Goal: Task Accomplishment & Management: Manage account settings

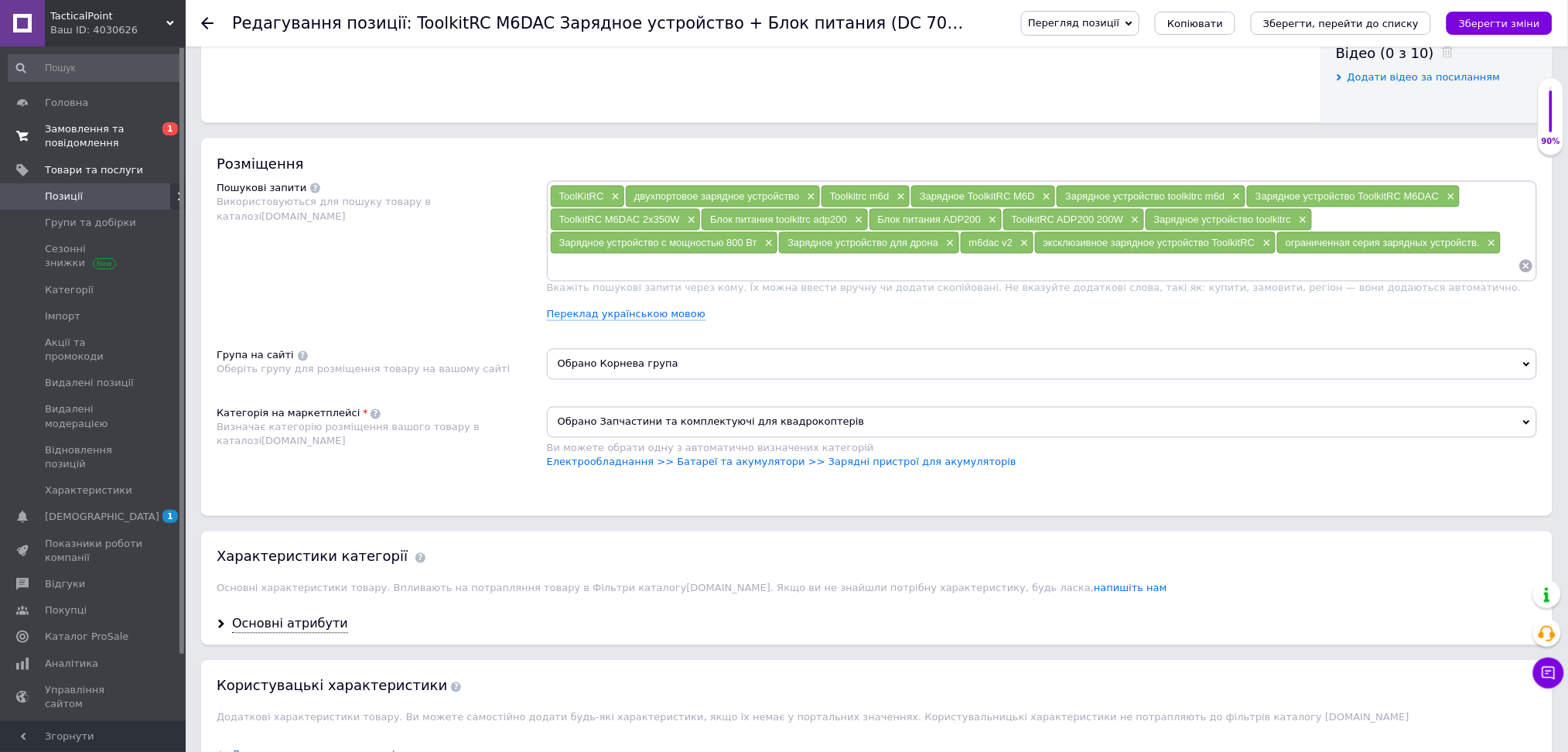
click at [93, 147] on span "Замовлення та повідомлення" at bounding box center [94, 136] width 98 height 28
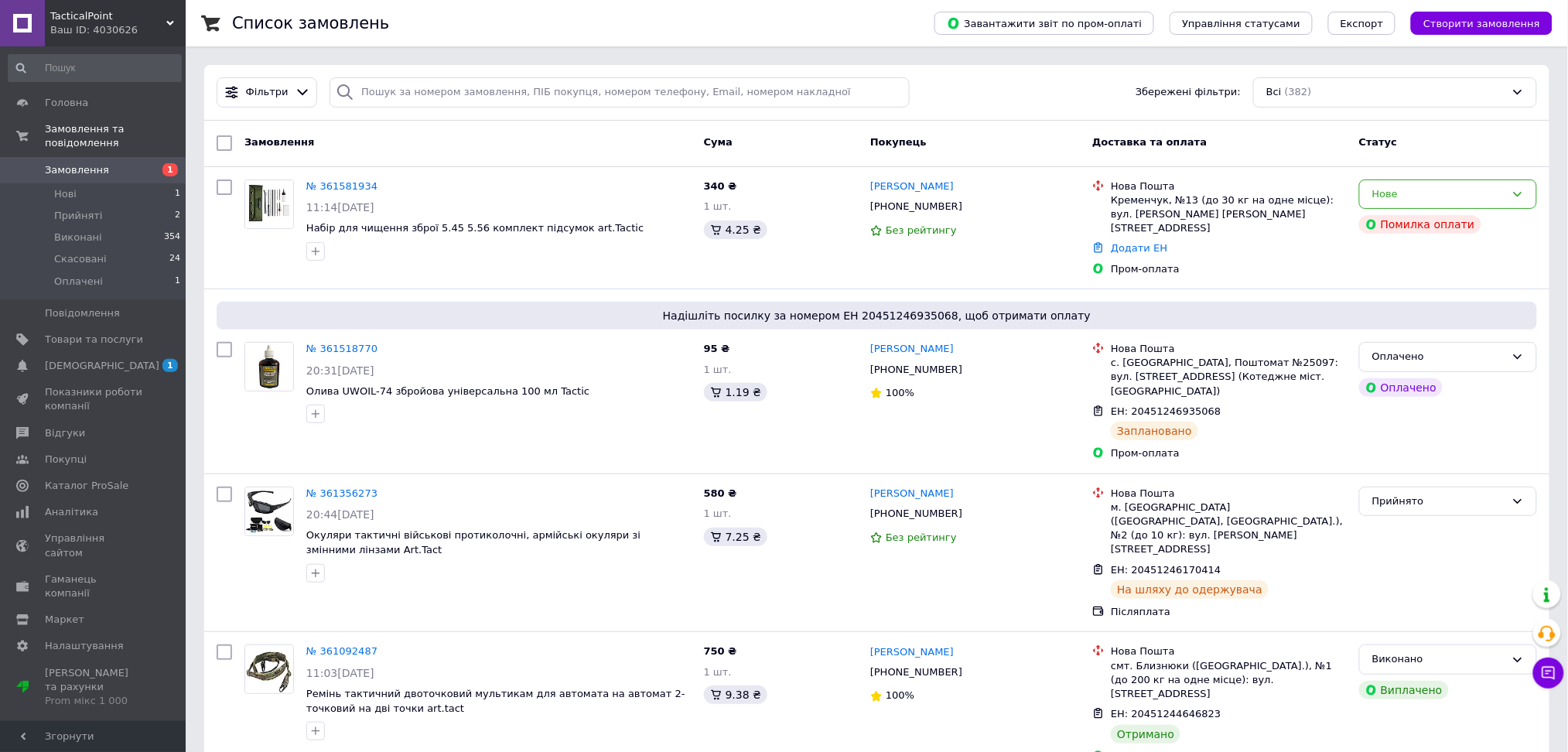
click at [1055, 79] on div "Фільтри Збережені фільтри: Всі (382)" at bounding box center [877, 92] width 1333 height 31
click at [419, 254] on div at bounding box center [499, 251] width 392 height 25
click at [399, 217] on div "№ 361581934 11:14, 12.09.2025 Набір для чищення зброї 5.45 5.56 комплект підсум…" at bounding box center [499, 220] width 398 height 94
click at [401, 234] on span "Набір для чищення зброї 5.45 5.56 комплект підсумок art.Tactic" at bounding box center [475, 227] width 338 height 12
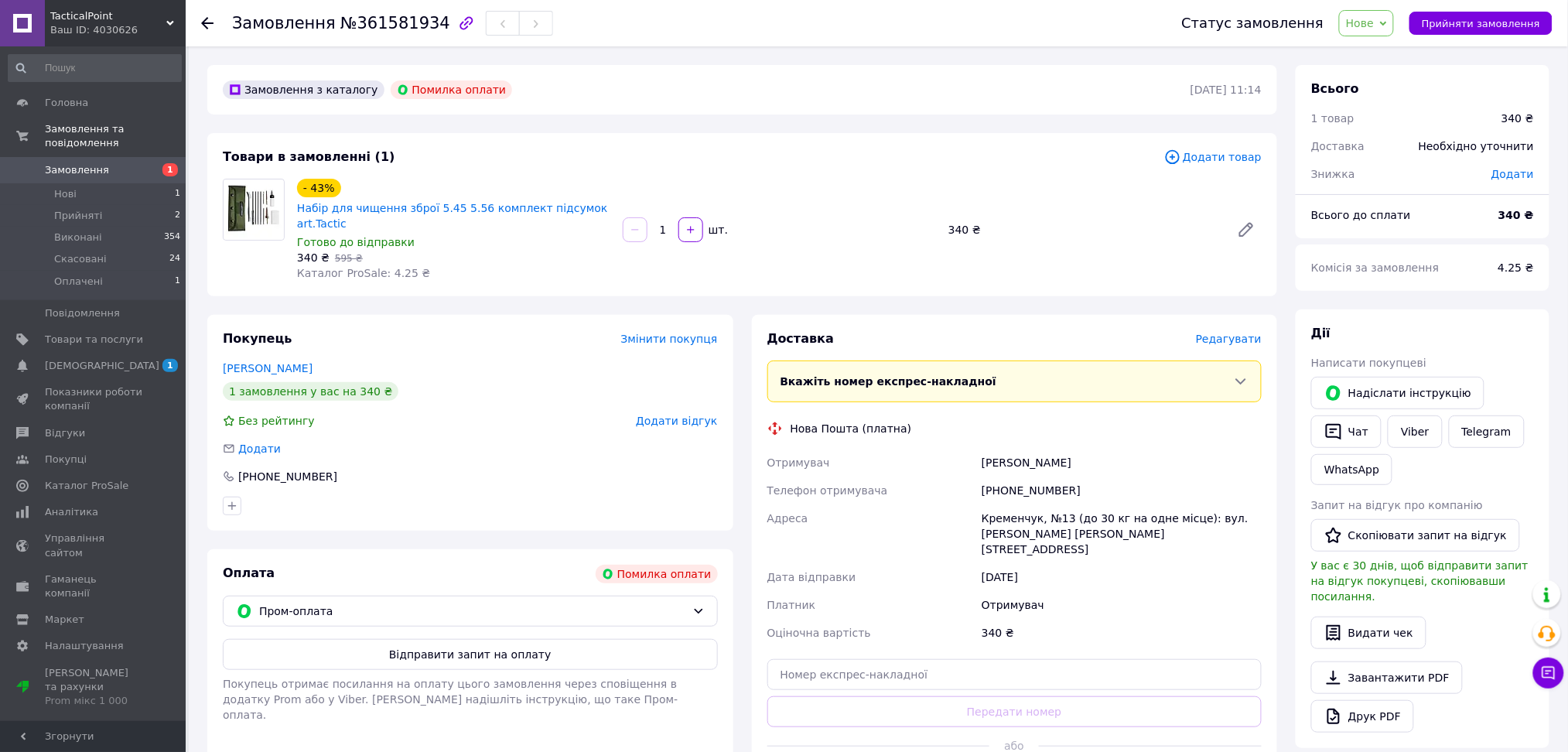
click at [1224, 333] on span "Редагувати" at bounding box center [1228, 338] width 66 height 12
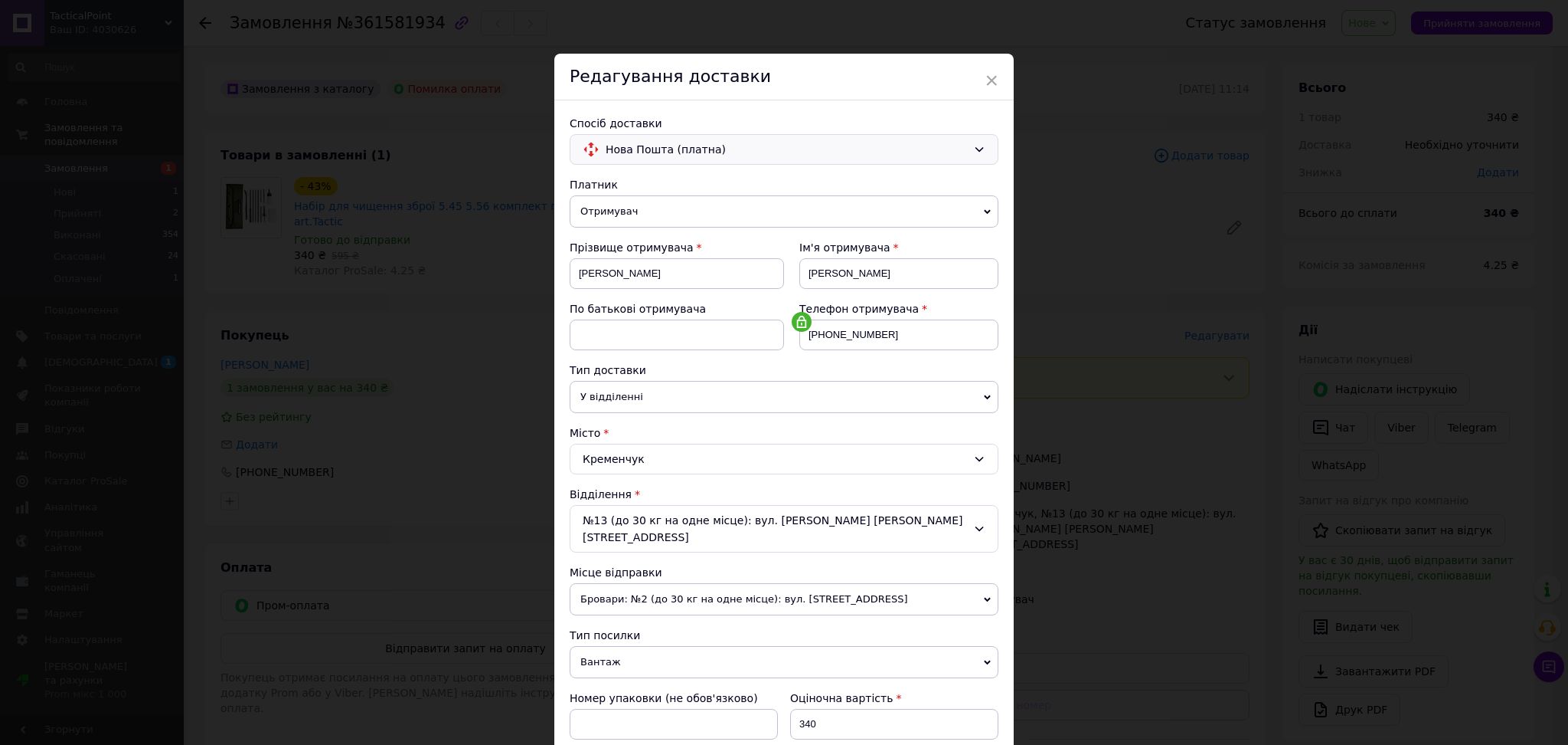
click at [946, 152] on span "Нова Пошта (платна)" at bounding box center [787, 149] width 362 height 17
click at [942, 186] on span "Нова Пошта (платна)" at bounding box center [796, 182] width 380 height 16
click at [980, 73] on div "Редагування доставки" at bounding box center [784, 76] width 459 height 47
click at [986, 81] on span "×" at bounding box center [991, 80] width 14 height 26
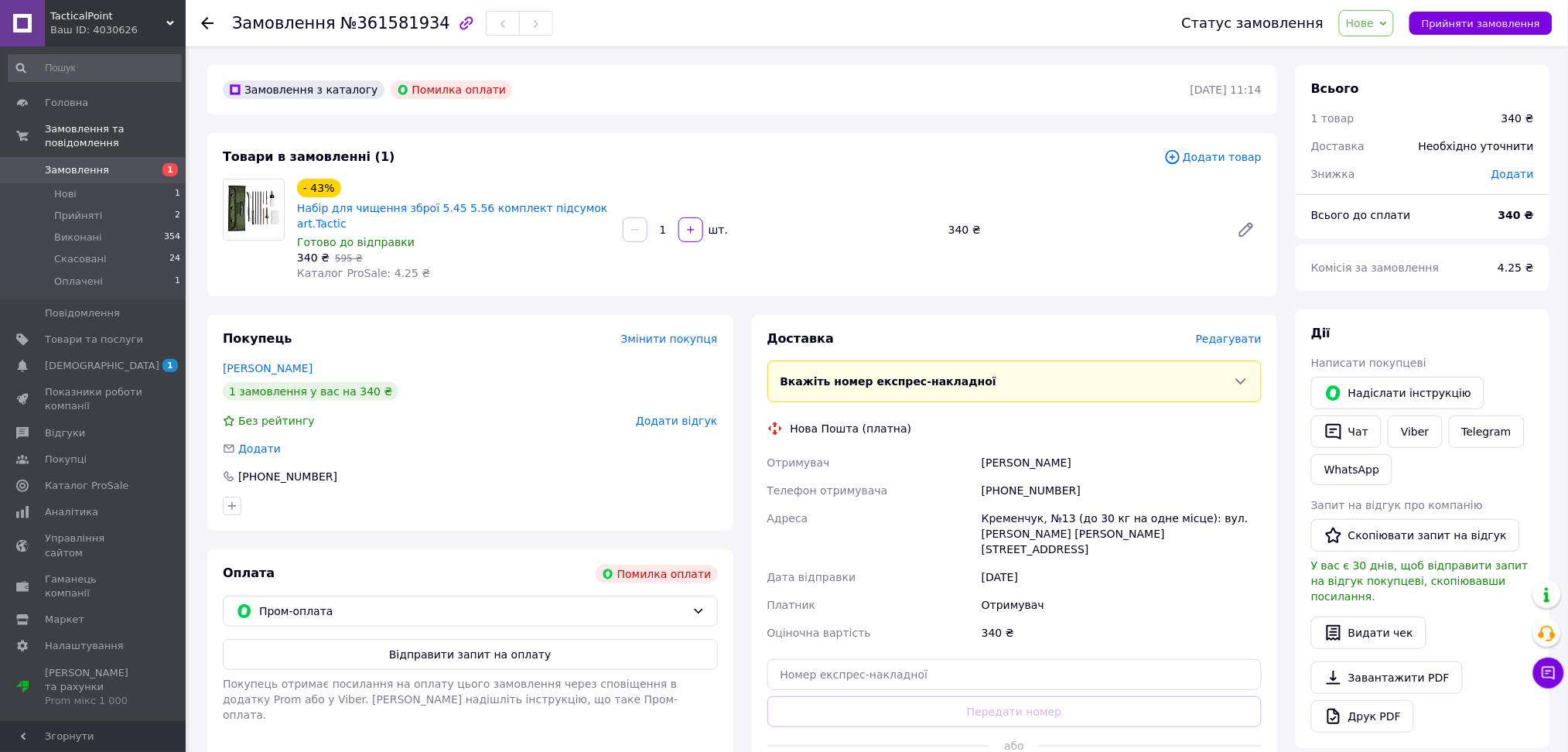
click at [204, 24] on use at bounding box center [207, 22] width 12 height 12
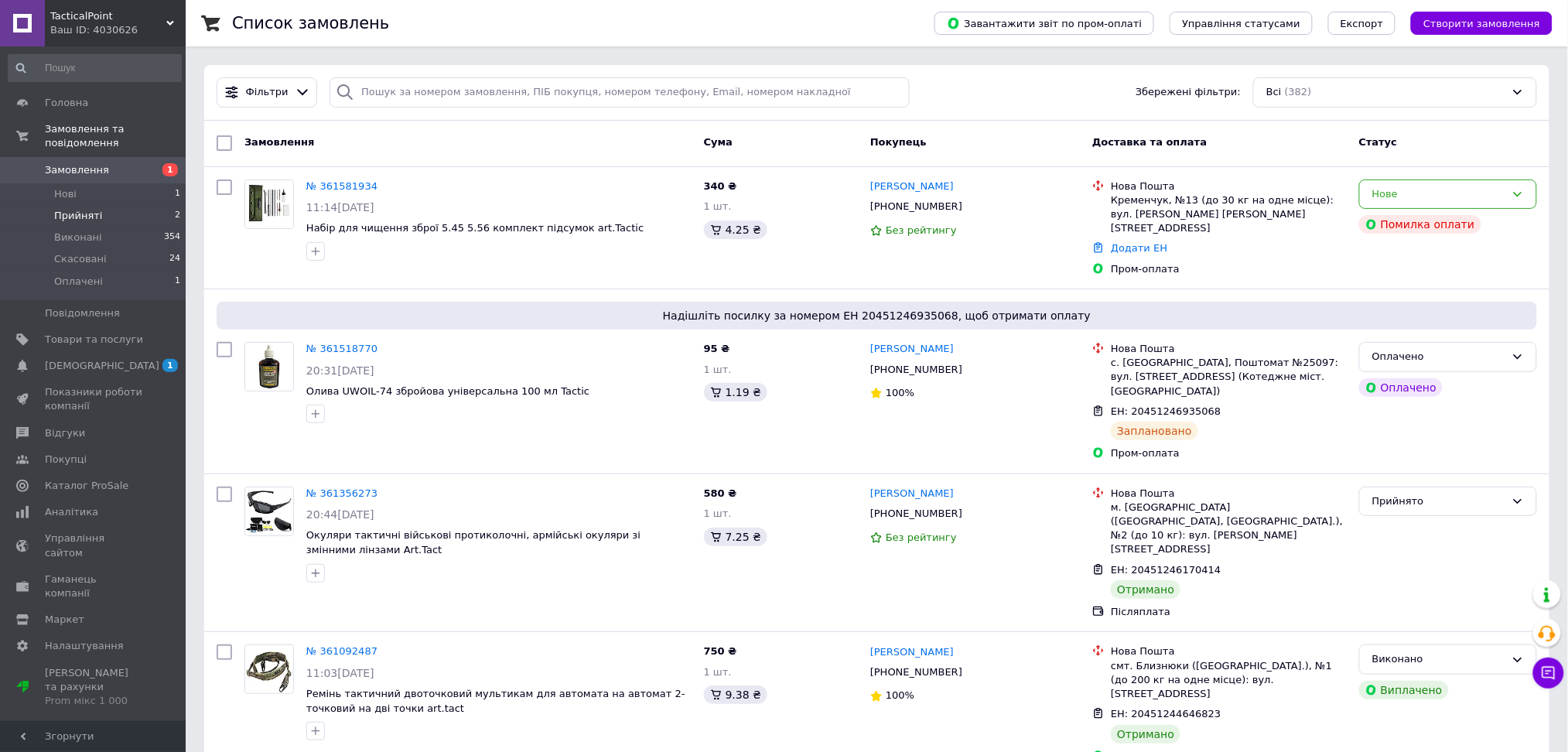
click at [87, 209] on span "Прийняті" at bounding box center [78, 215] width 48 height 14
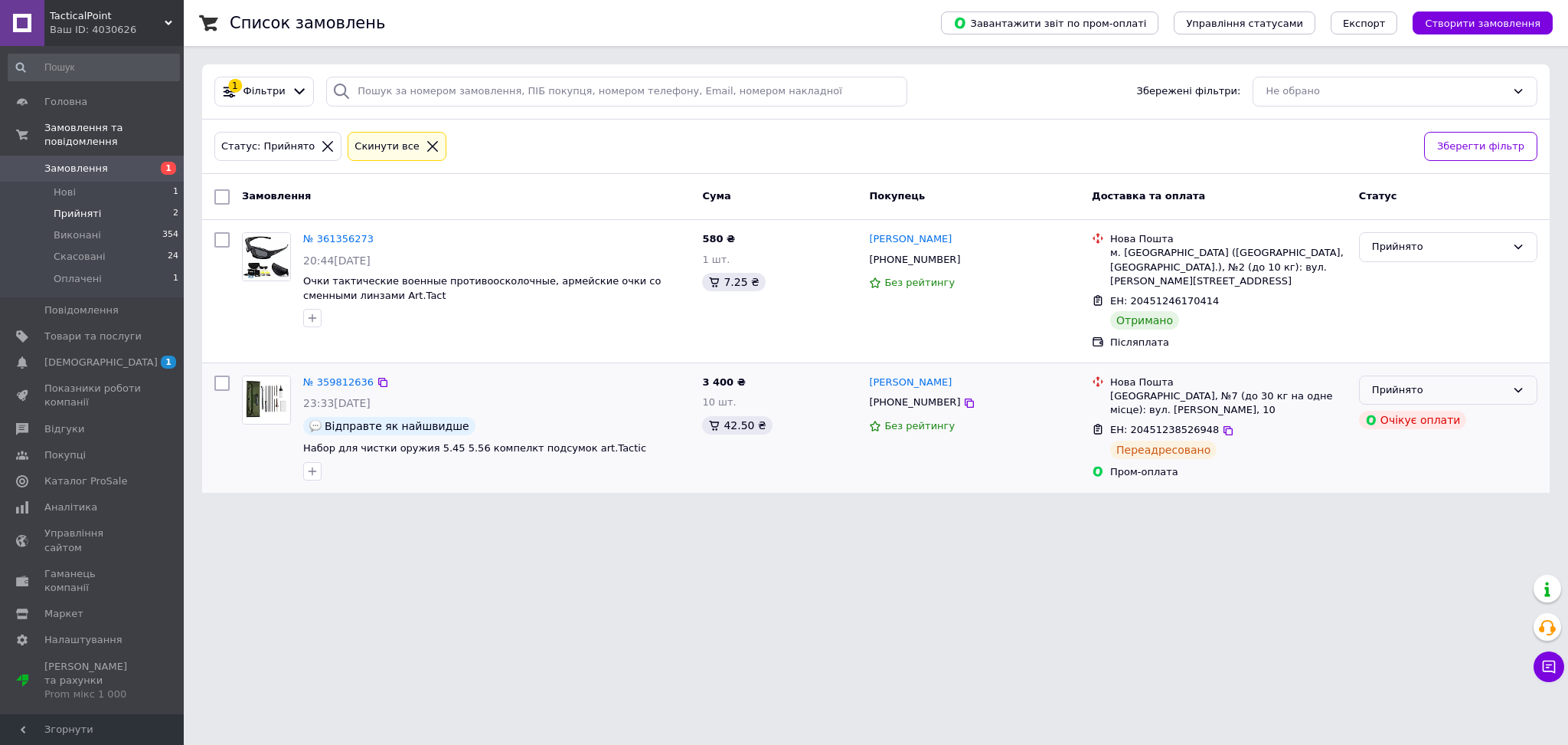
click at [1418, 382] on div "Прийнято" at bounding box center [1439, 390] width 134 height 17
click at [1404, 417] on li "Виконано" at bounding box center [1448, 422] width 177 height 28
click at [93, 330] on span "Товари та послуги" at bounding box center [93, 336] width 97 height 14
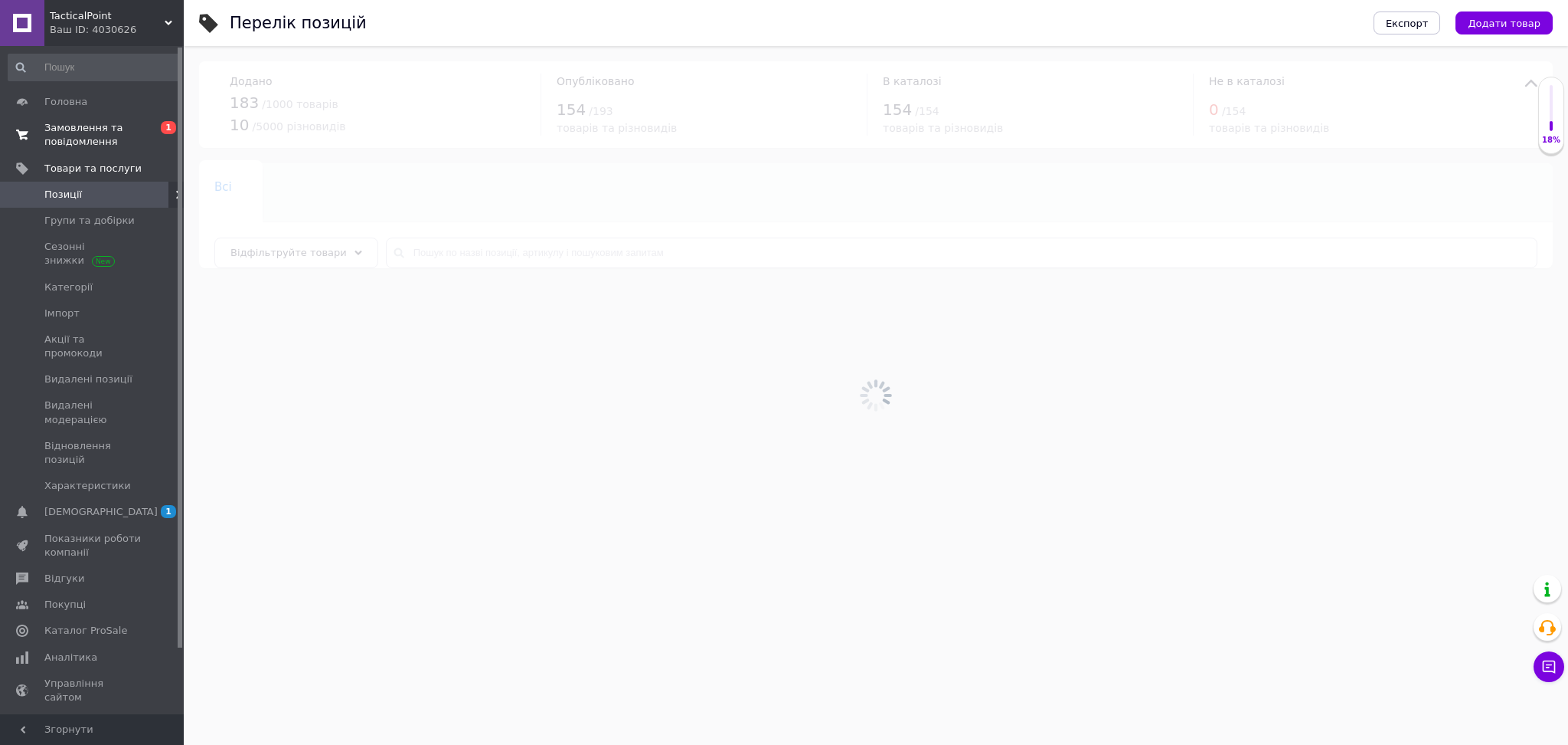
click at [84, 136] on span "Замовлення та повідомлення" at bounding box center [93, 135] width 97 height 28
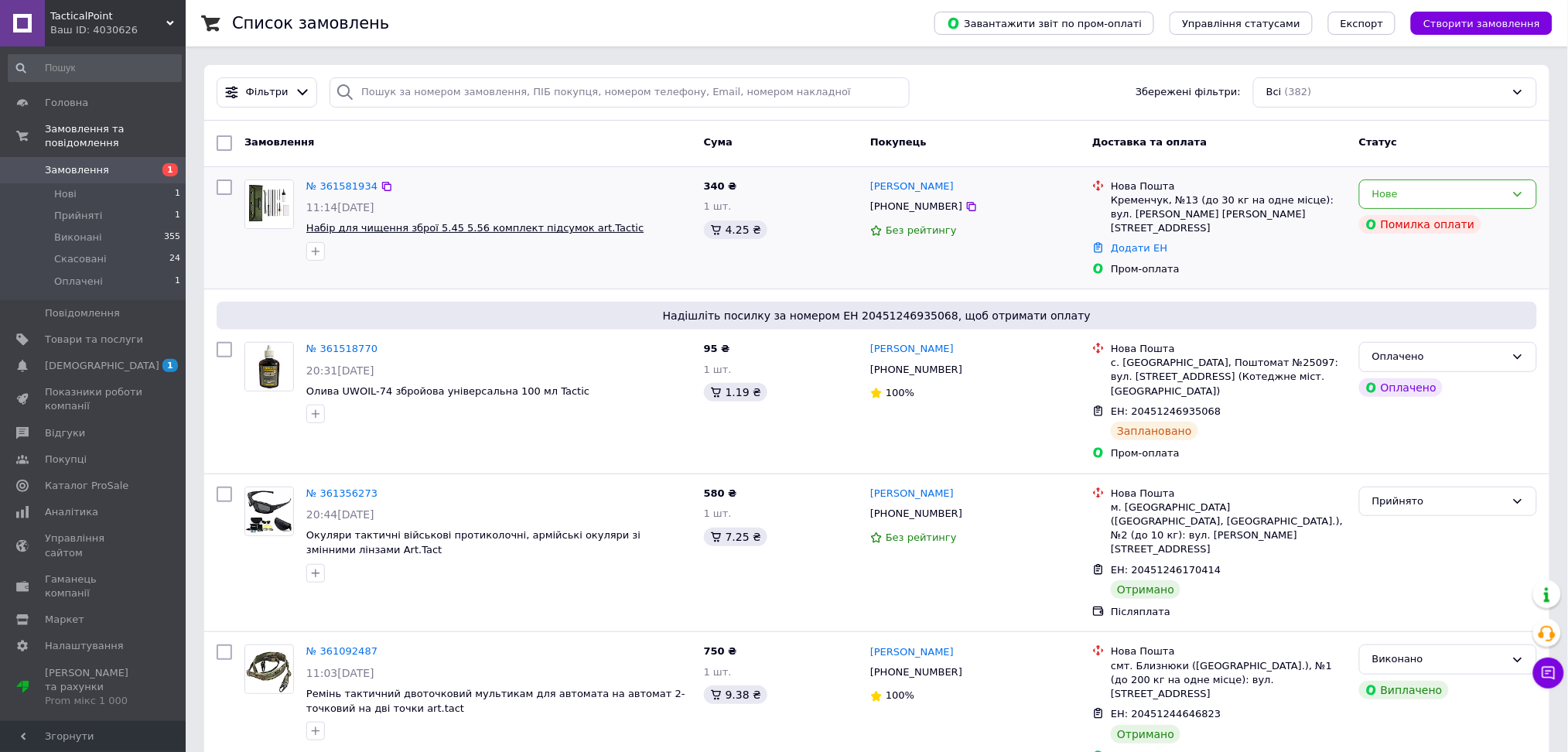
click at [578, 231] on span "Набір для чищення зброї 5.45 5.56 комплект підсумок art.Tactic" at bounding box center [475, 227] width 338 height 12
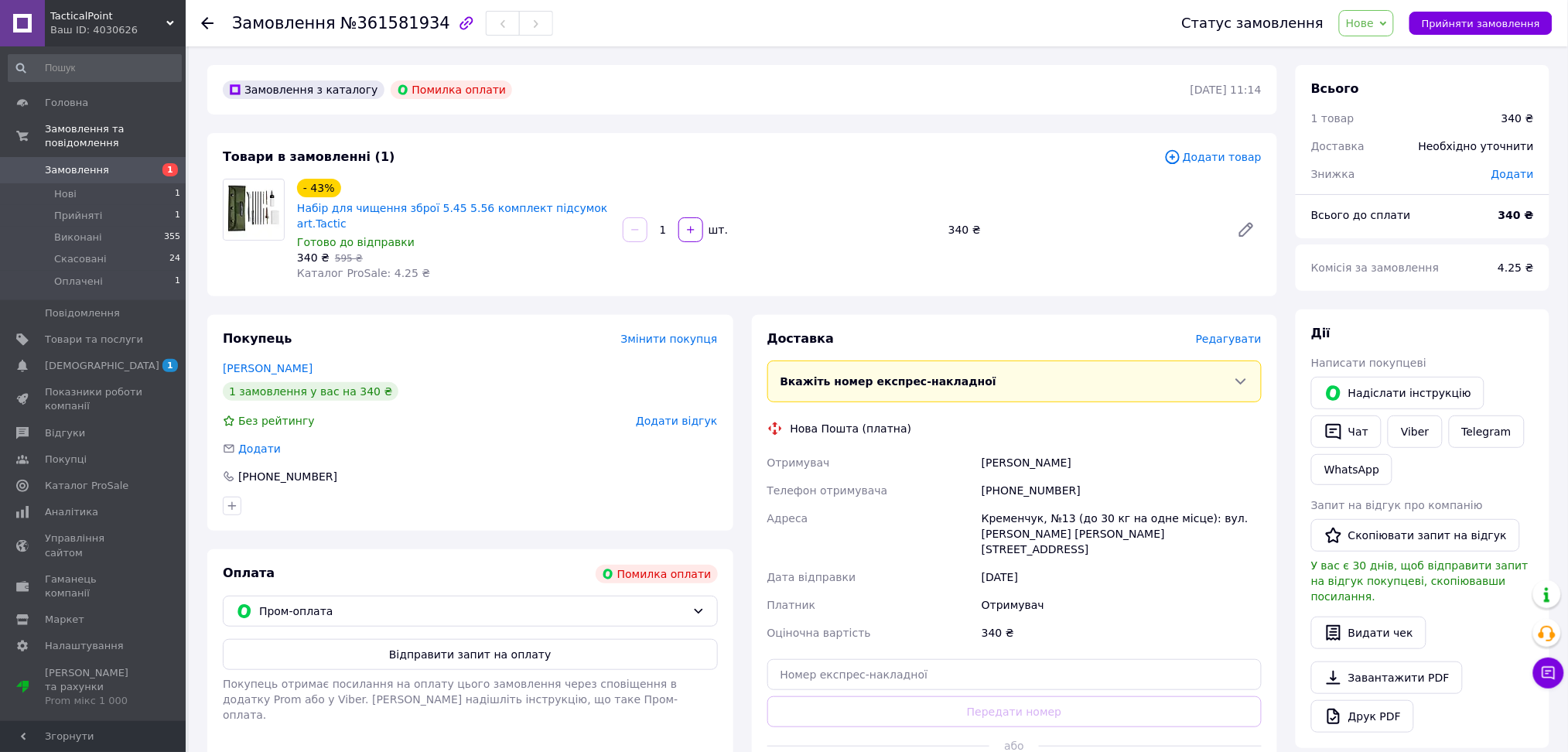
click at [1236, 333] on span "Редагувати" at bounding box center [1228, 338] width 66 height 12
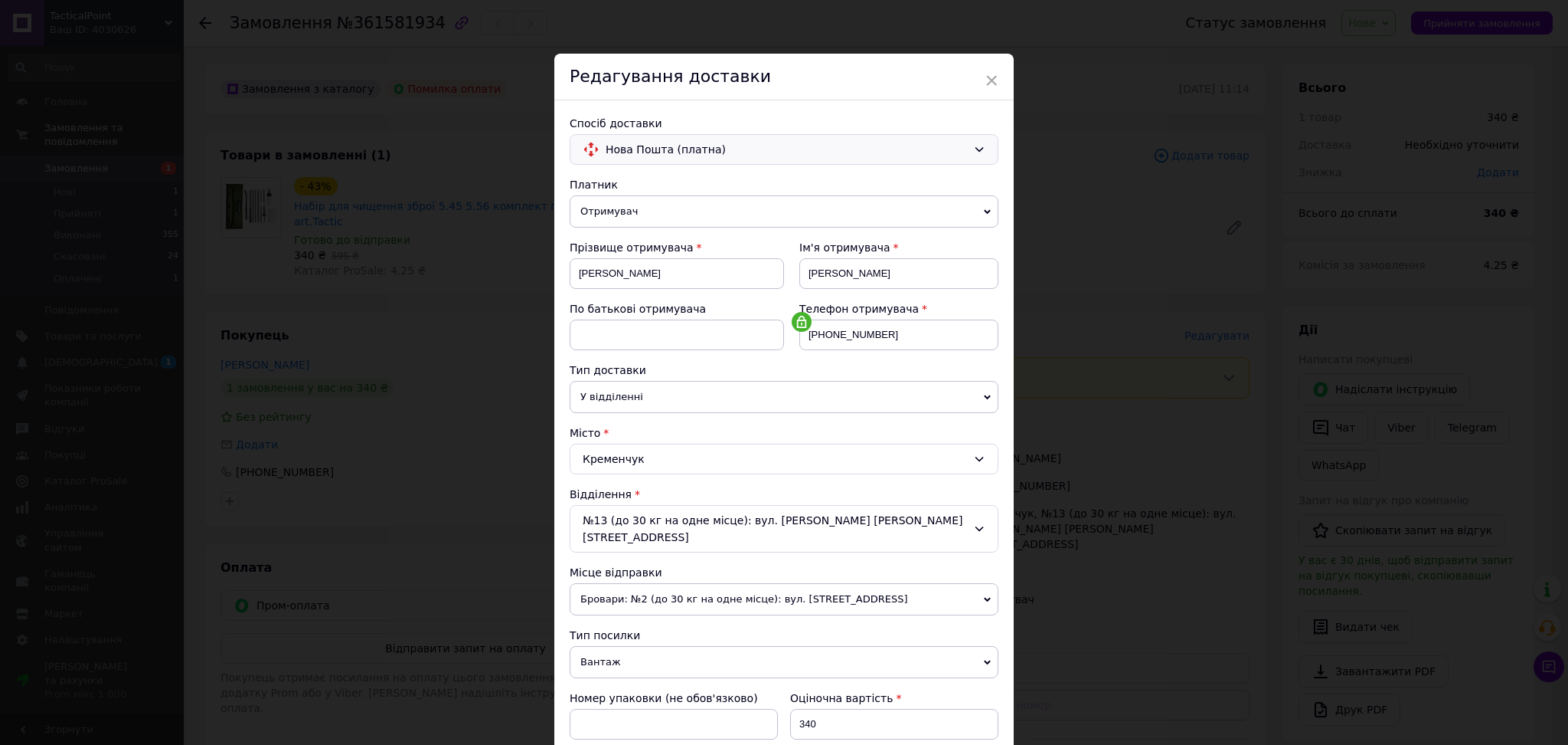
click at [854, 149] on span "Нова Пошта (платна)" at bounding box center [787, 149] width 362 height 17
click at [865, 186] on span "Нова Пошта (платна)" at bounding box center [796, 182] width 380 height 16
click at [854, 150] on span "Нова Пошта (платна)" at bounding box center [787, 149] width 362 height 17
click at [988, 77] on span "×" at bounding box center [991, 80] width 14 height 26
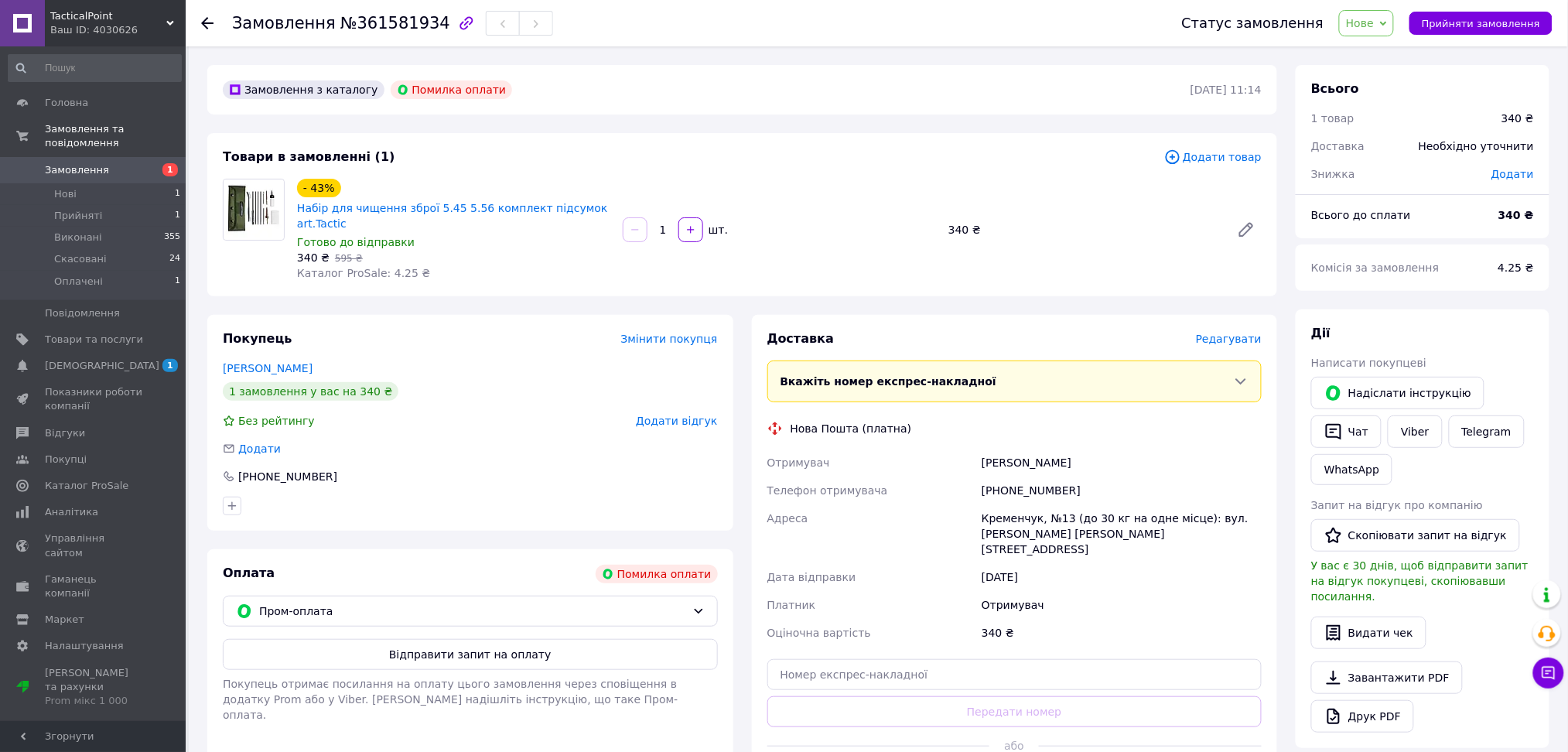
click at [201, 18] on icon at bounding box center [207, 22] width 12 height 12
